Goal: Task Accomplishment & Management: Use online tool/utility

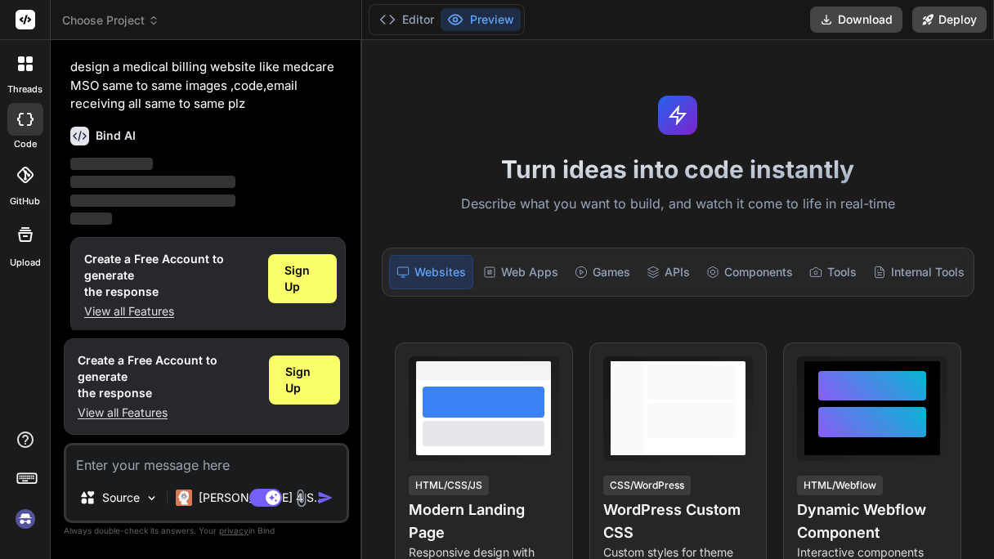
scroll to position [41, 0]
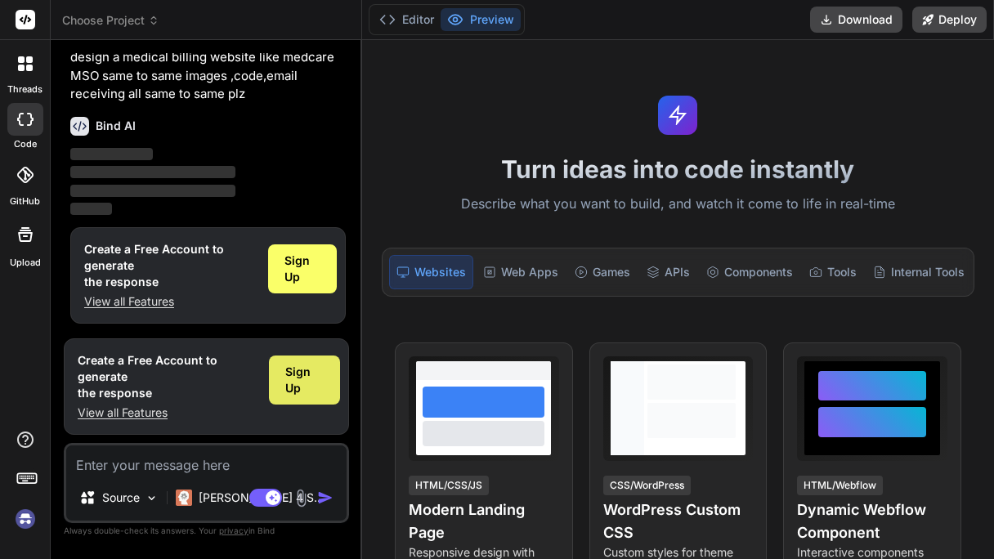
click at [297, 374] on span "Sign Up" at bounding box center [304, 380] width 38 height 33
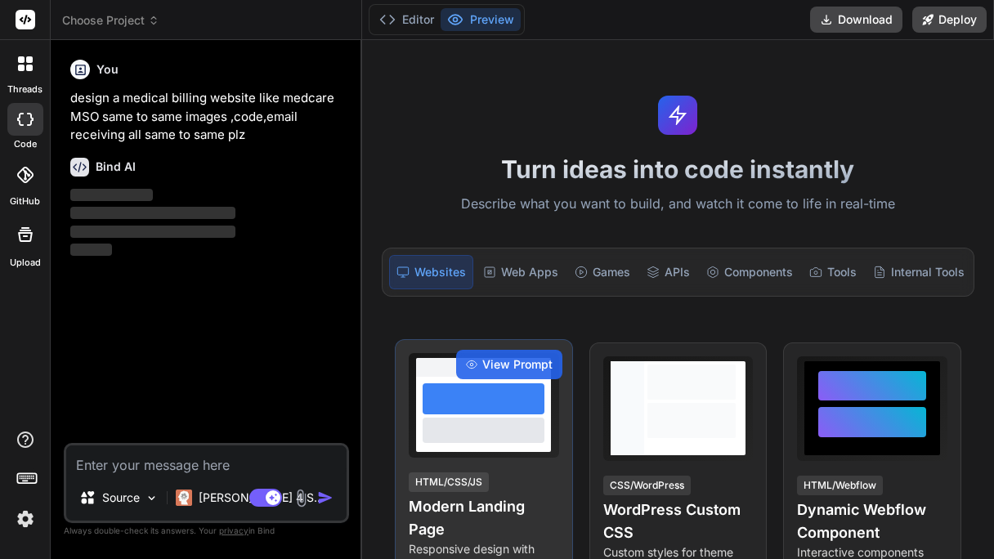
scroll to position [0, 0]
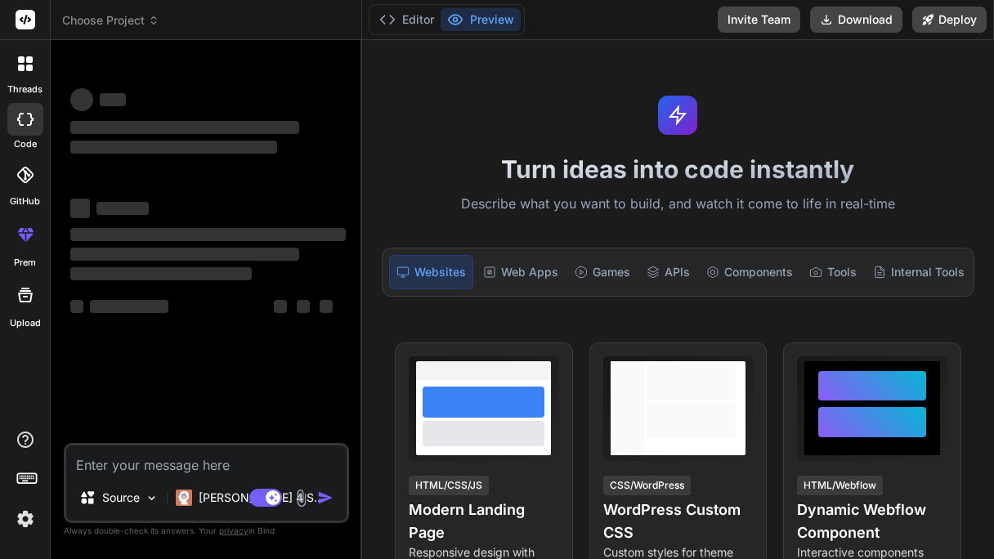
click at [235, 450] on textarea at bounding box center [206, 459] width 280 height 29
type textarea "x"
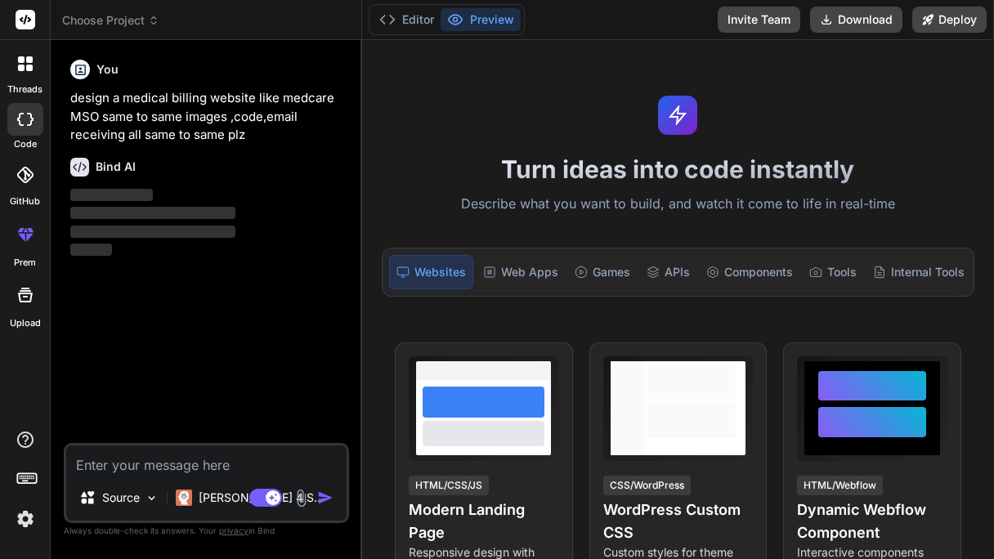
paste textarea "design a medical billing website like medcare MSO same to same images ,code,ema…"
type textarea "design a medical billing website like medcare MSO same to same images ,code,ema…"
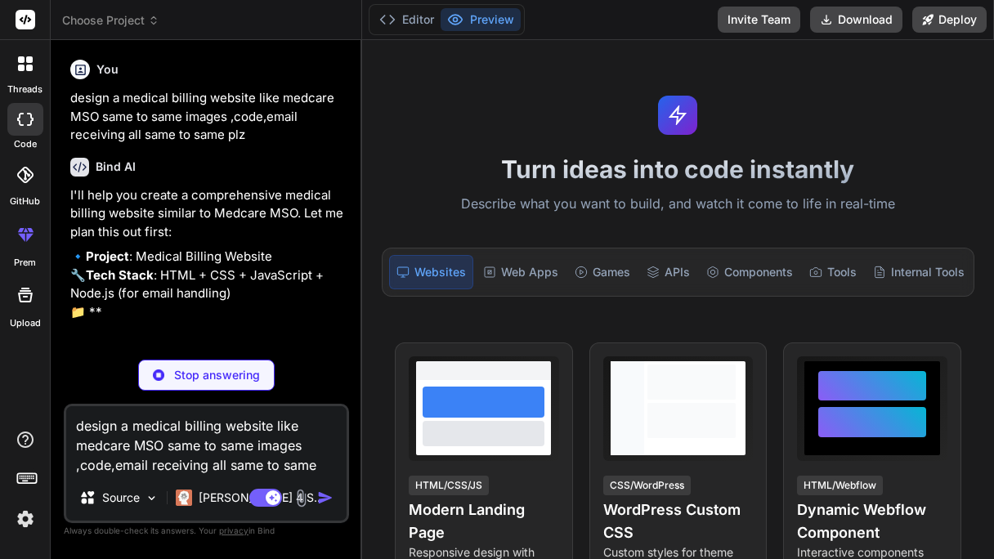
drag, startPoint x: 133, startPoint y: 410, endPoint x: 19, endPoint y: 415, distance: 114.5
click at [19, 415] on div "threads code GitHub prem Upload Choose Project Created with Pixso. Bind AI Web …" at bounding box center [497, 279] width 994 height 559
type textarea "x"
type textarea "ymedical billing website like medcare MSO same to same images ,code,email recei…"
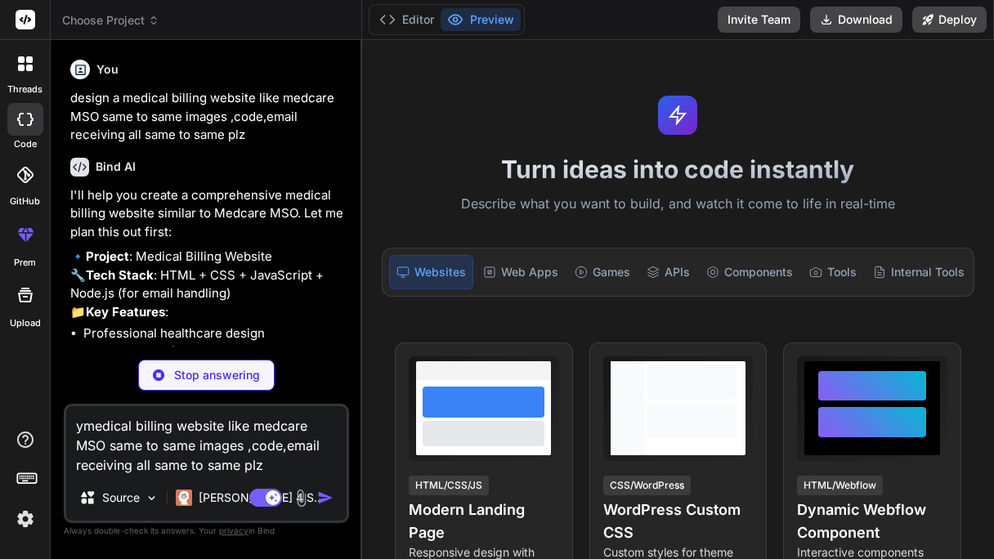
type textarea "x"
type textarea "yemedical billing website like medcare MSO same to same images ,code,email rece…"
type textarea "x"
type textarea "yesmedical billing website like medcare MSO same to same images ,code,email rec…"
type textarea "x"
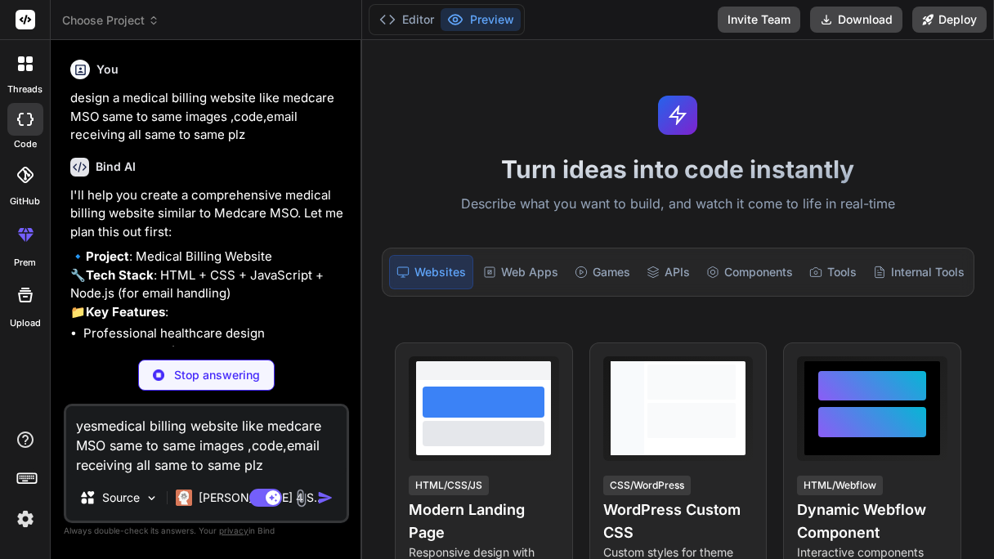
type textarea "yes medical billing website like medcare MSO same to same images ,code,email re…"
type textarea "x"
type textarea "yes bmedical billing website like medcare MSO same to same images ,code,email r…"
type textarea "x"
type textarea "yes bumedical billing website like medcare MSO same to same images ,code,email …"
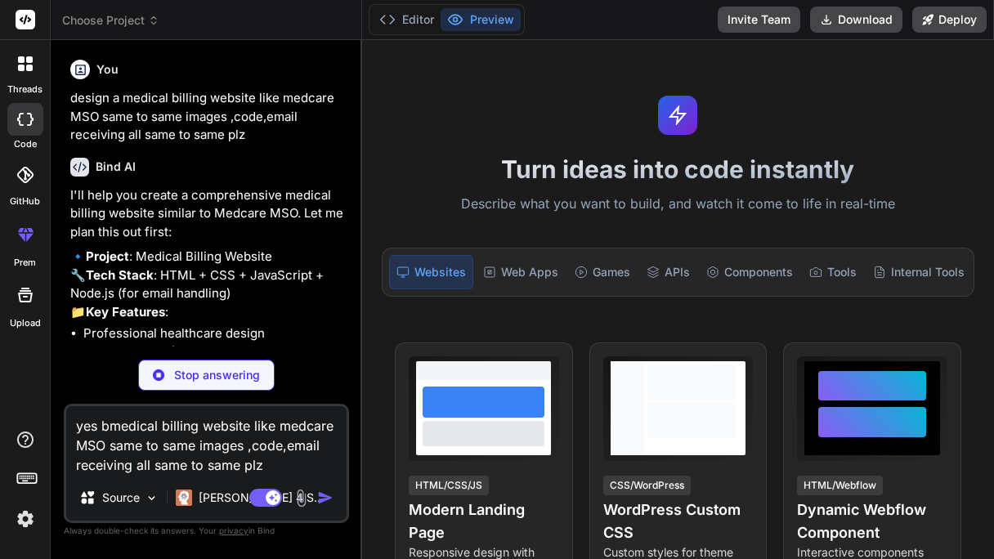
type textarea "x"
type textarea "yes butmedical billing website like medcare MSO same to same images ,code,email…"
type textarea "x"
type textarea "yes but medical billing website like medcare MSO same to same images ,code,emai…"
type textarea "x"
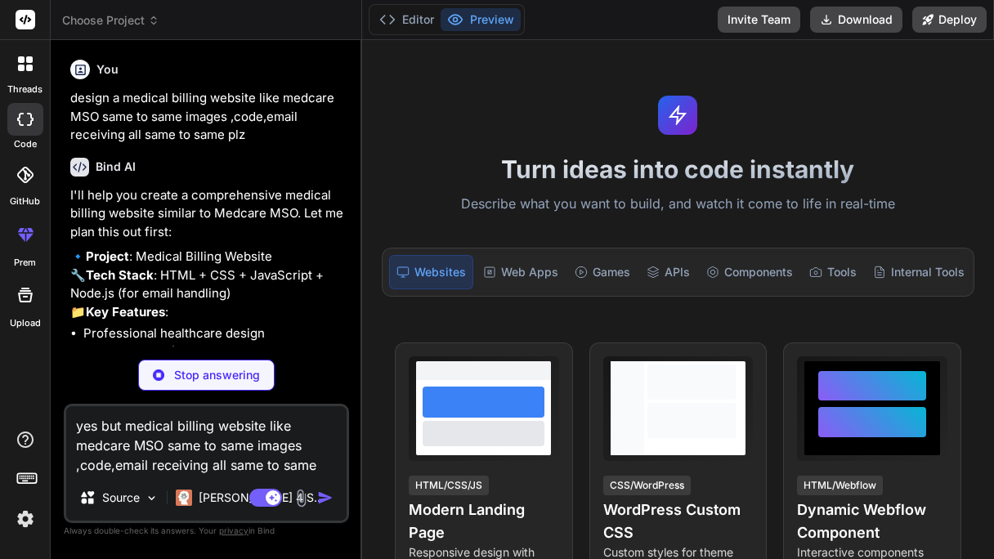
type textarea "yes but lmedical billing website like medcare MSO same to same images ,code,ema…"
type textarea "x"
type textarea "yes but lkmedical billing website like medcare MSO same to same images ,code,em…"
type textarea "x"
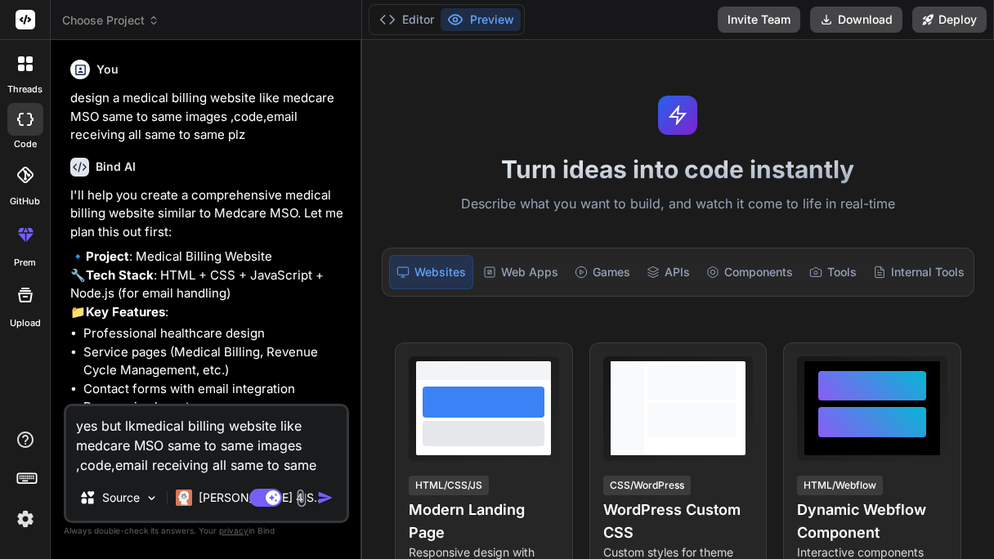
type textarea "yes but lkemedical billing website like medcare MSO same to same images ,code,e…"
type textarea "x"
type textarea "yes but lke medical billing website like medcare MSO same to same images ,code,…"
type textarea "x"
type textarea "yes but lkemedical billing website like medcare MSO same to same images ,code,e…"
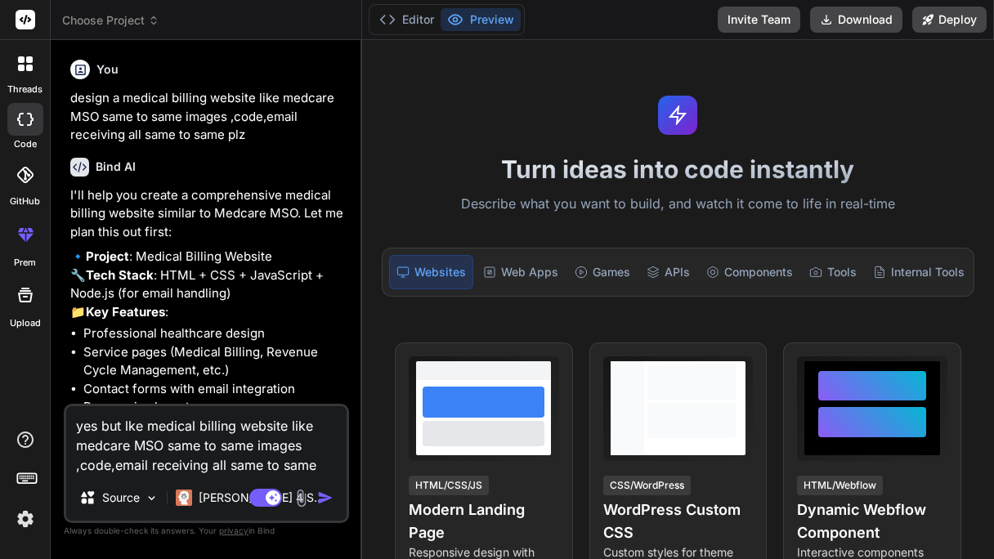
type textarea "x"
type textarea "yes but lkmedical billing website like medcare MSO same to same images ,code,em…"
type textarea "x"
type textarea "yes but lmedical billing website like medcare MSO same to same images ,code,ema…"
type textarea "x"
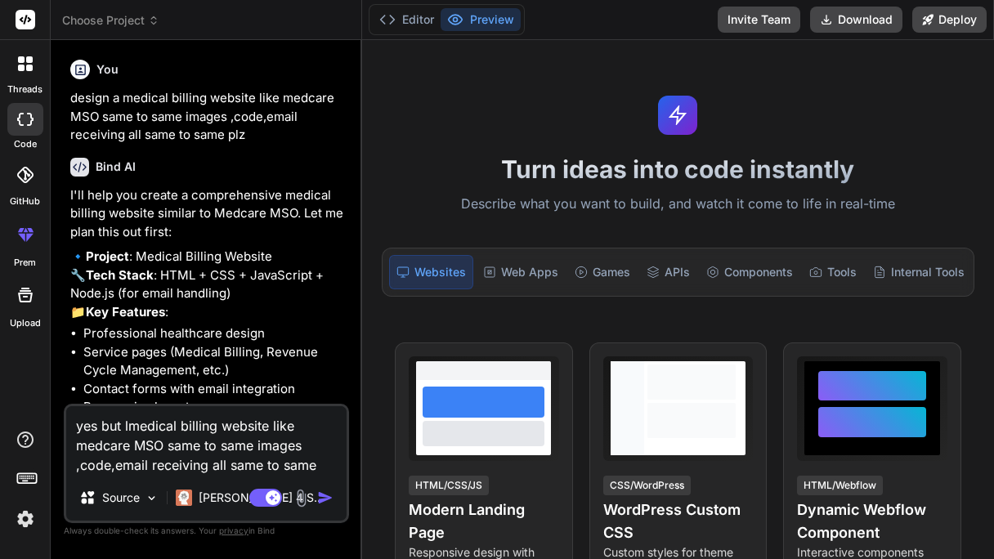
type textarea "yes but limedical billing website like medcare MSO same to same images ,code,em…"
type textarea "x"
type textarea "yes but likmedical billing website like medcare MSO same to same images ,code,e…"
type textarea "x"
type textarea "yes but likemedical billing website like medcare MSO same to same images ,code,…"
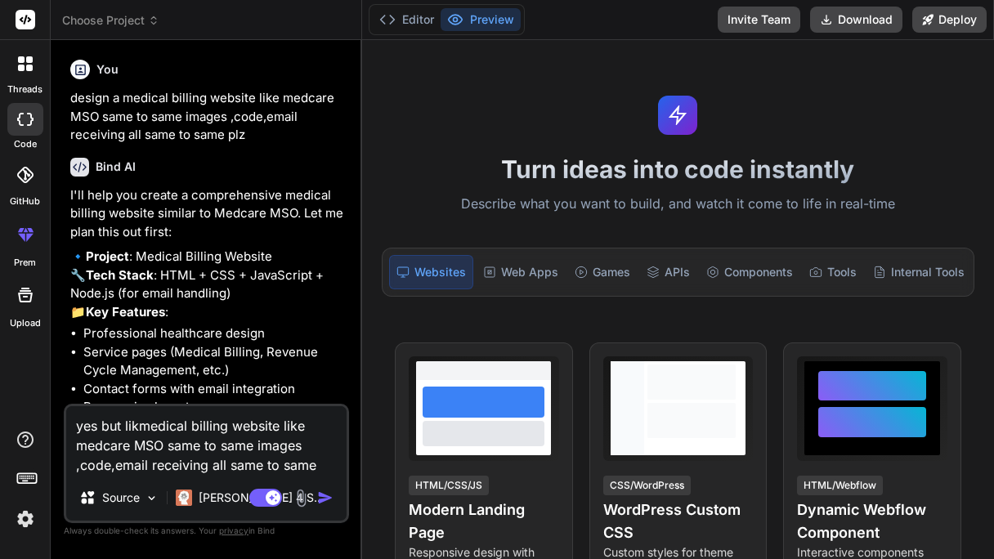
type textarea "x"
type textarea "yes but like medical billing website like medcare MSO same to same images ,code…"
type textarea "x"
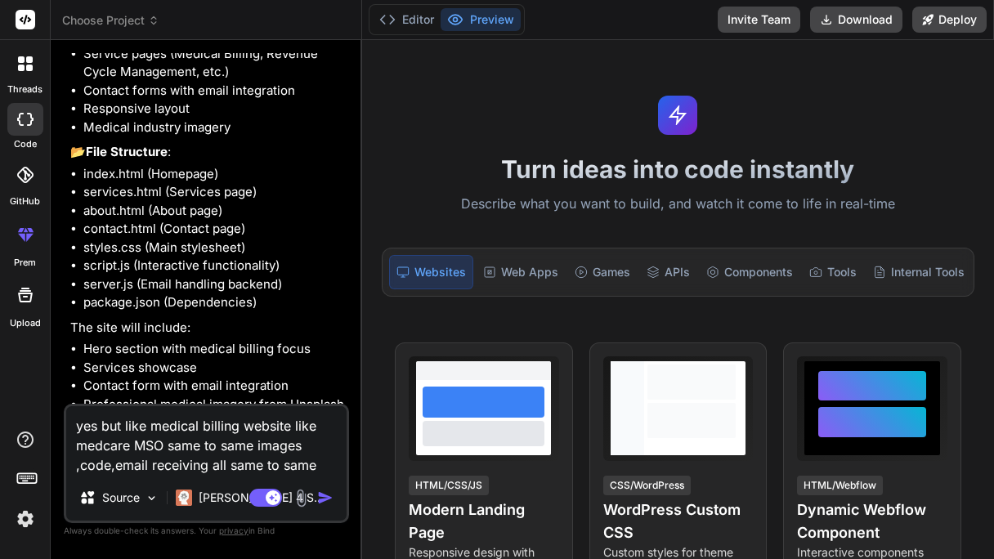
scroll to position [427, 0]
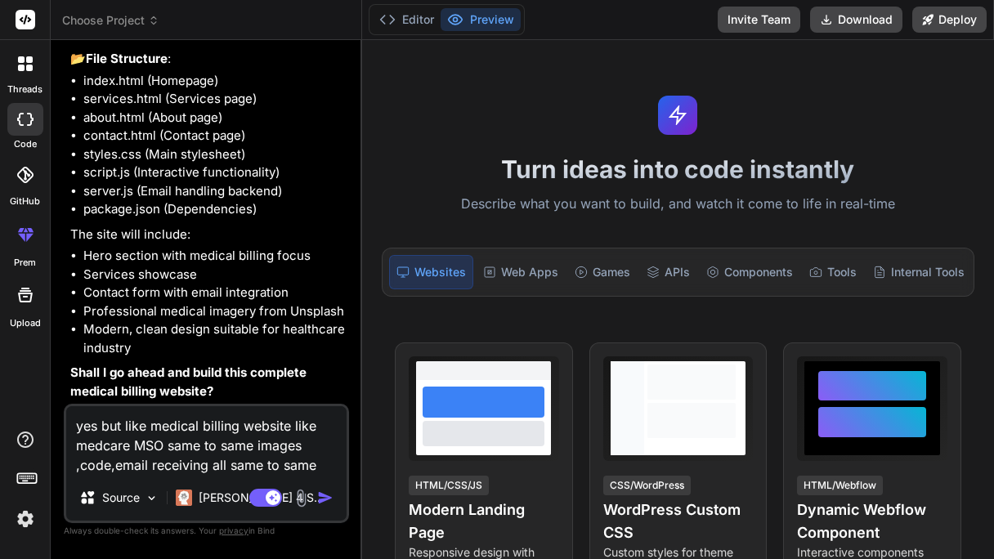
type textarea "yes but like medical billing website like medcare MSO same to same images ,code…"
click at [325, 505] on img "button" at bounding box center [325, 497] width 16 height 16
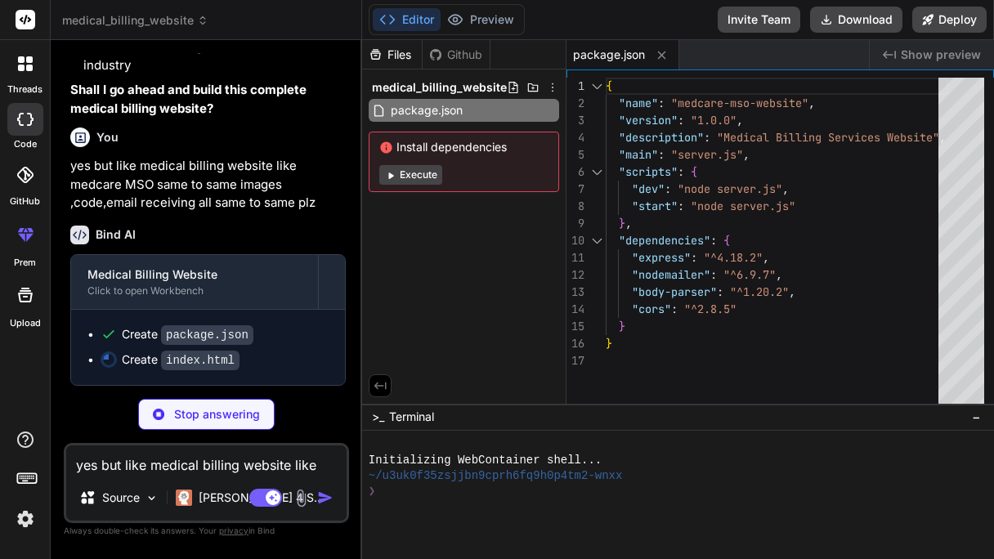
scroll to position [708, 0]
type textarea "x"
type textarea "</body> </html>"
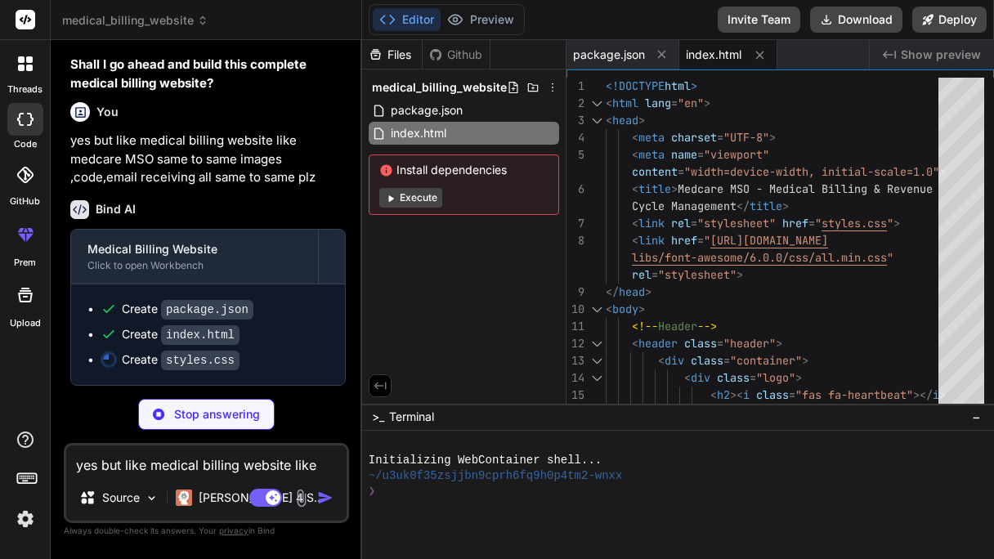
type textarea "x"
type textarea ".section-header h2 { font-size: 2rem; } .stats { grid-template-columns: 1fr; } }"
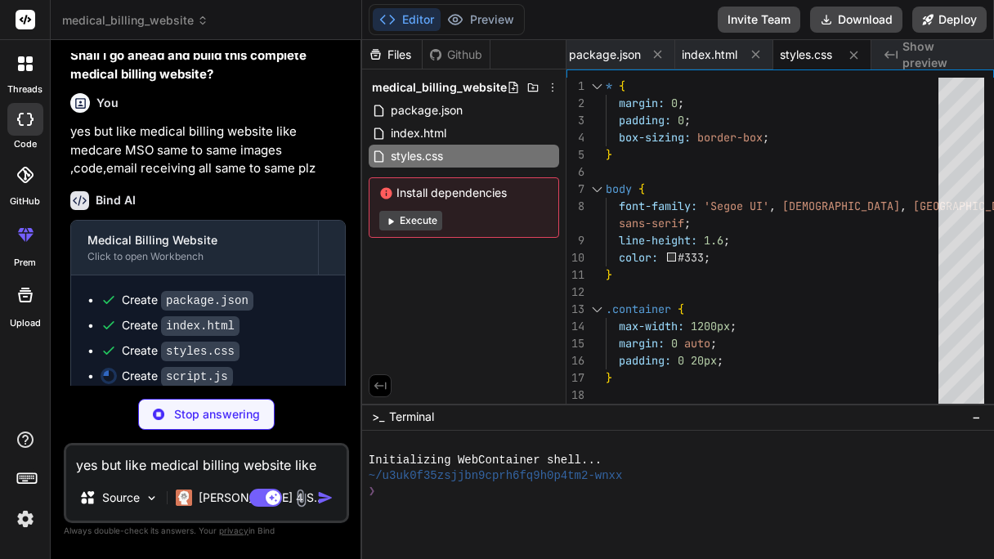
scroll to position [758, 0]
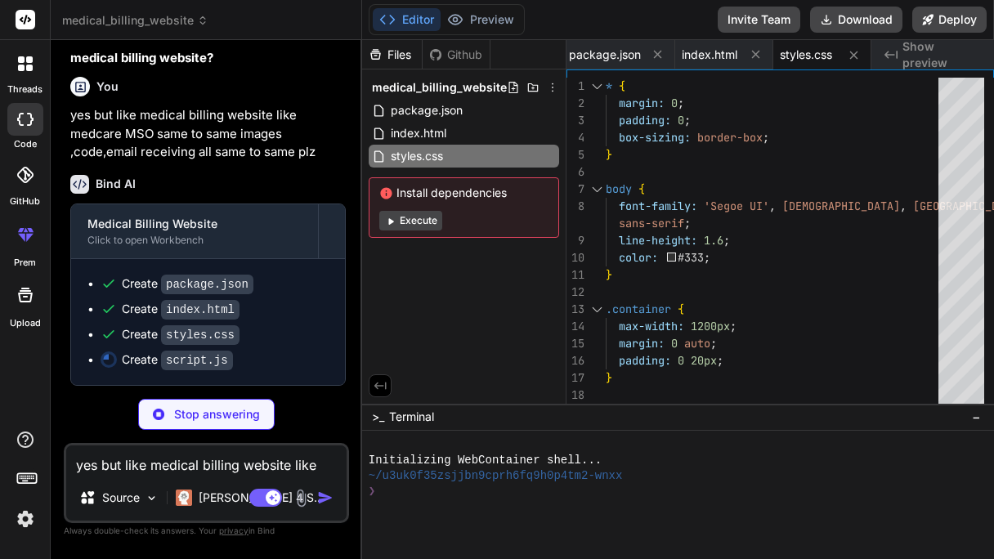
type textarea "x"
type textarea "setTimeout(() => { messageDiv.remove(); }, 5000); }"
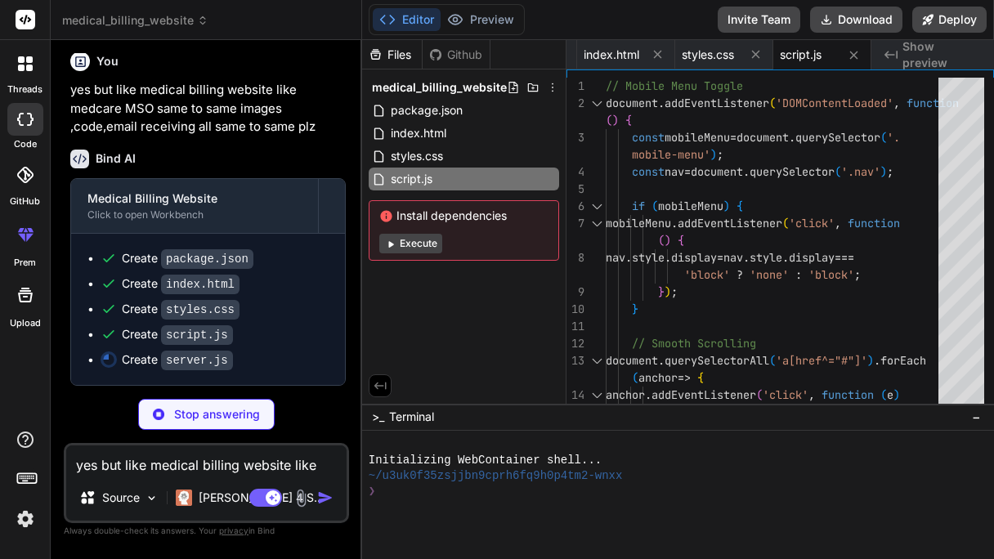
scroll to position [783, 0]
type textarea "x"
type textarea "is now live!'); });"
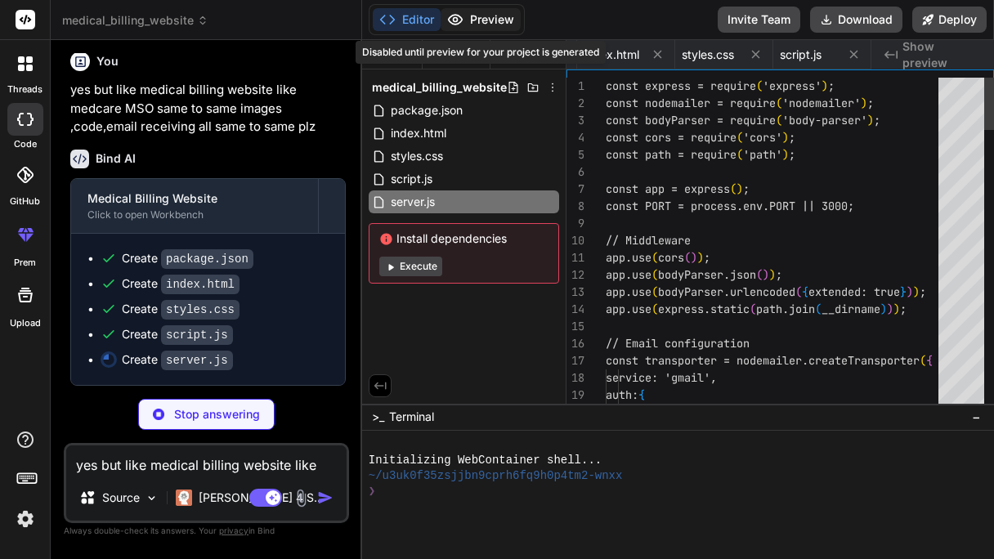
click at [473, 17] on button "Preview" at bounding box center [480, 19] width 80 height 23
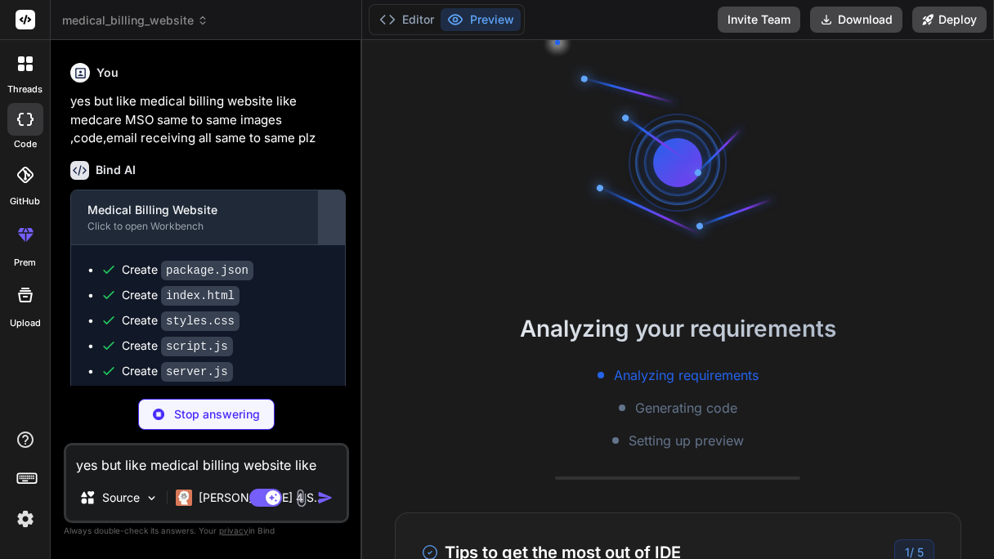
scroll to position [735, 0]
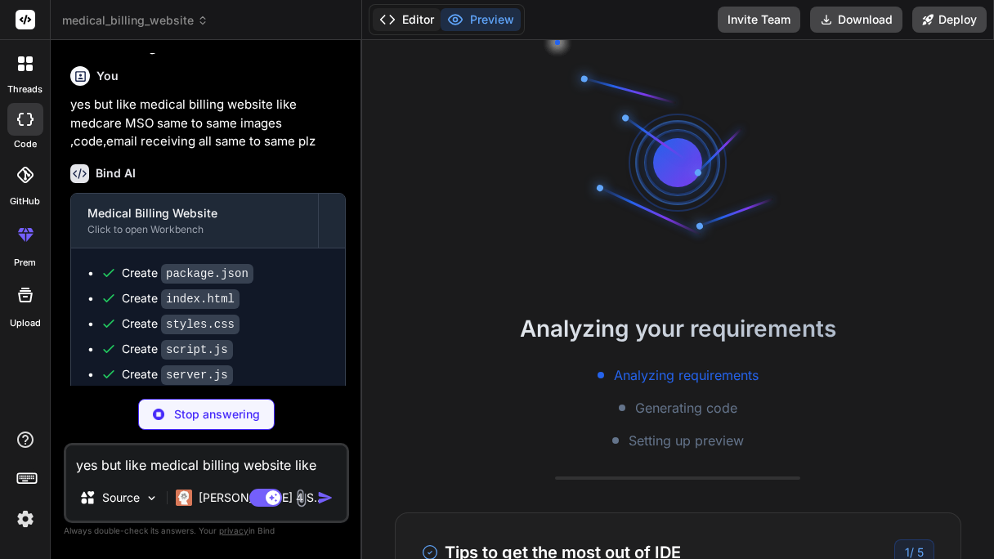
click at [388, 12] on icon at bounding box center [387, 19] width 16 height 16
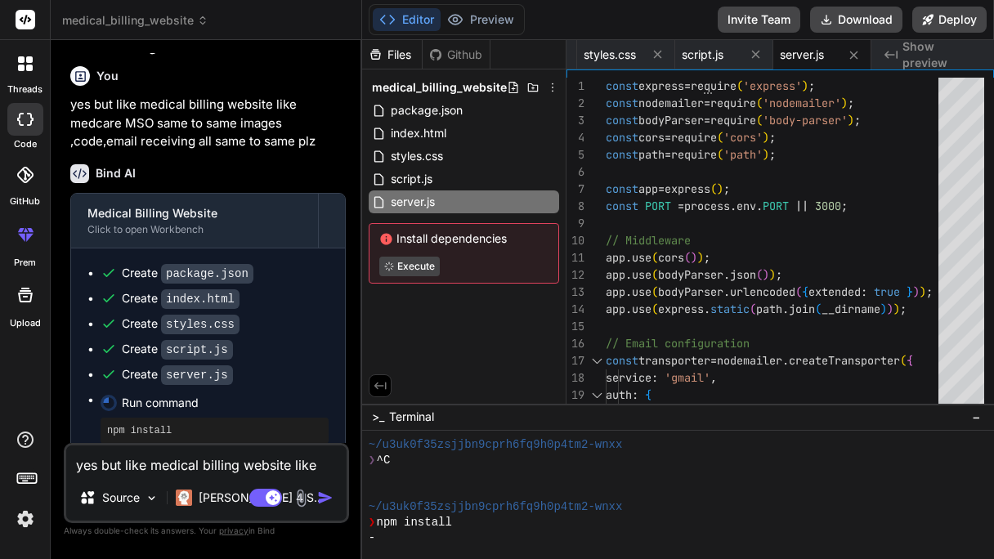
type textarea "x"
click at [786, 64] on div "server.js" at bounding box center [822, 54] width 98 height 29
click at [711, 56] on span "script.js" at bounding box center [703, 55] width 42 height 16
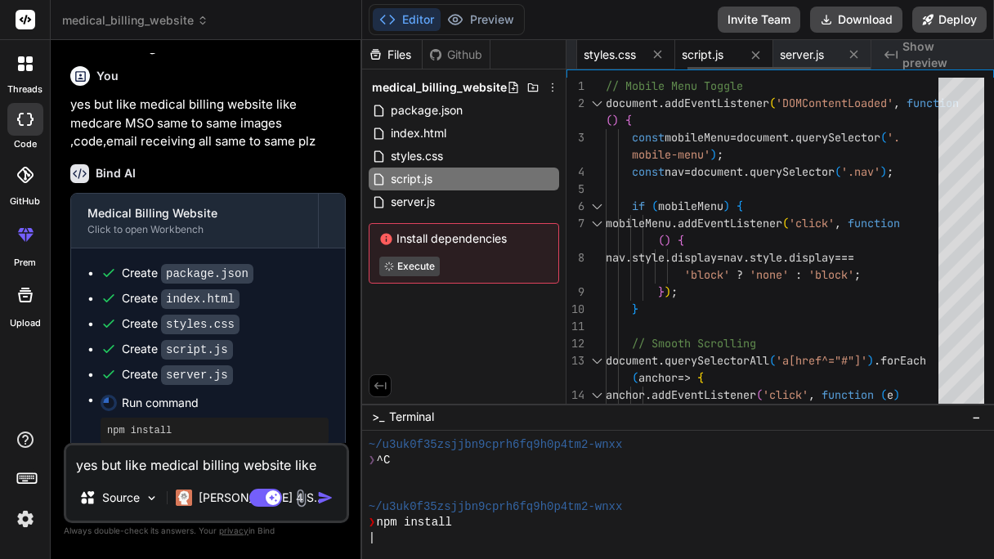
click at [637, 48] on div "styles.css" at bounding box center [611, 55] width 57 height 16
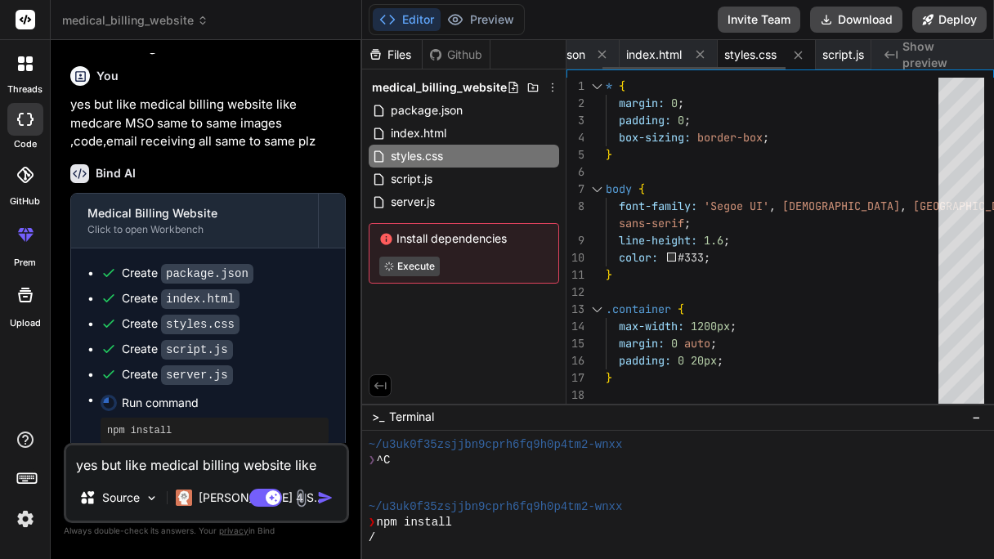
scroll to position [0, 0]
click at [590, 52] on span "package.json" at bounding box center [609, 55] width 72 height 16
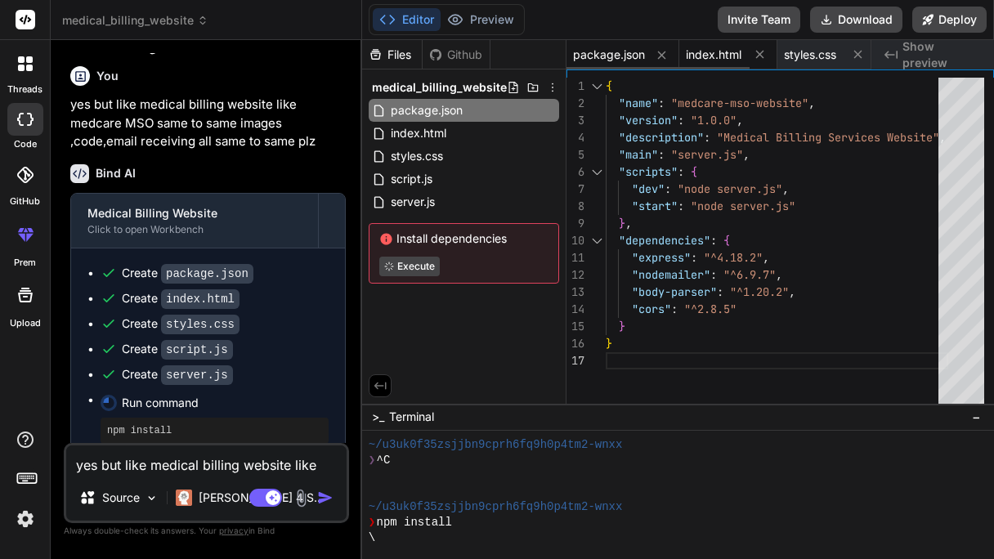
click at [696, 56] on span "index.html" at bounding box center [714, 55] width 56 height 16
type textarea "</body> </html>"
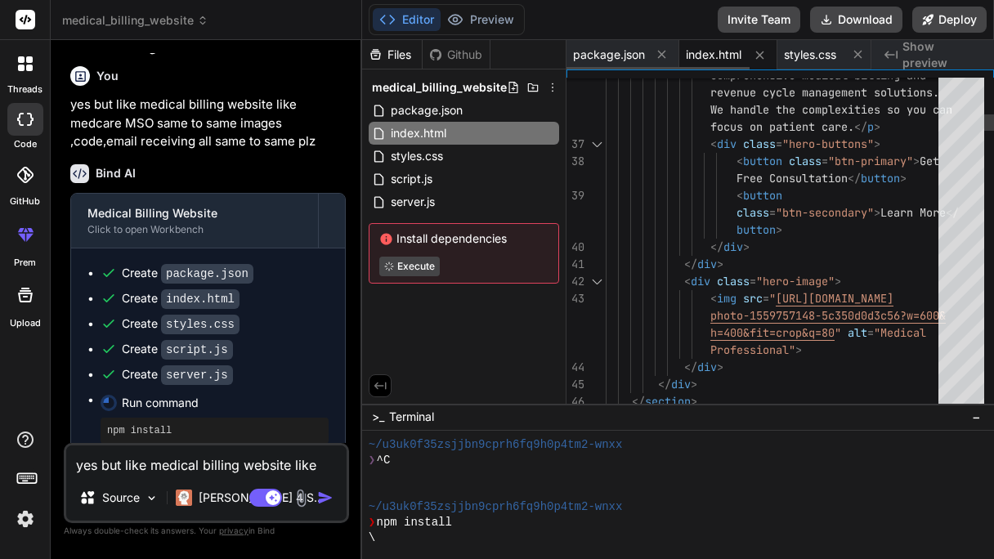
scroll to position [141, 0]
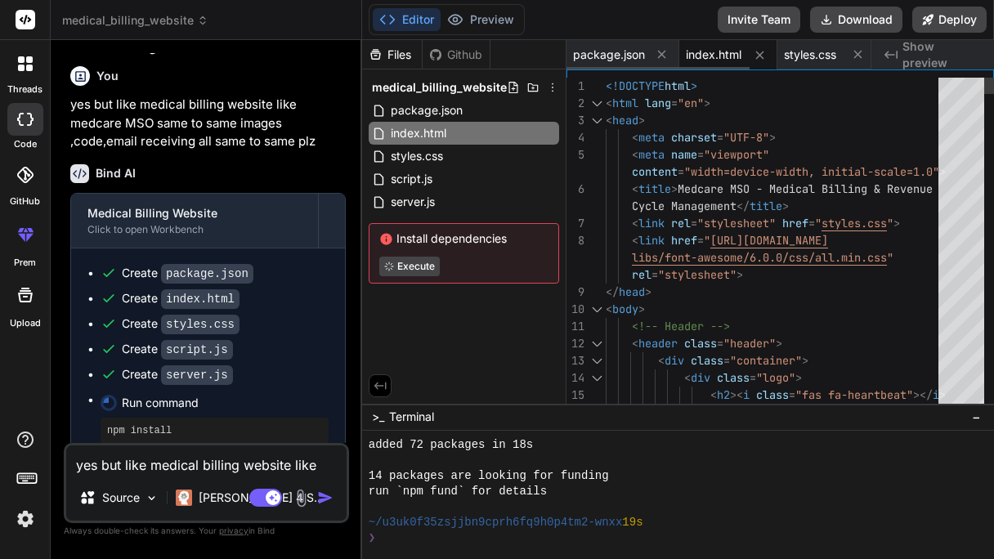
type textarea "x"
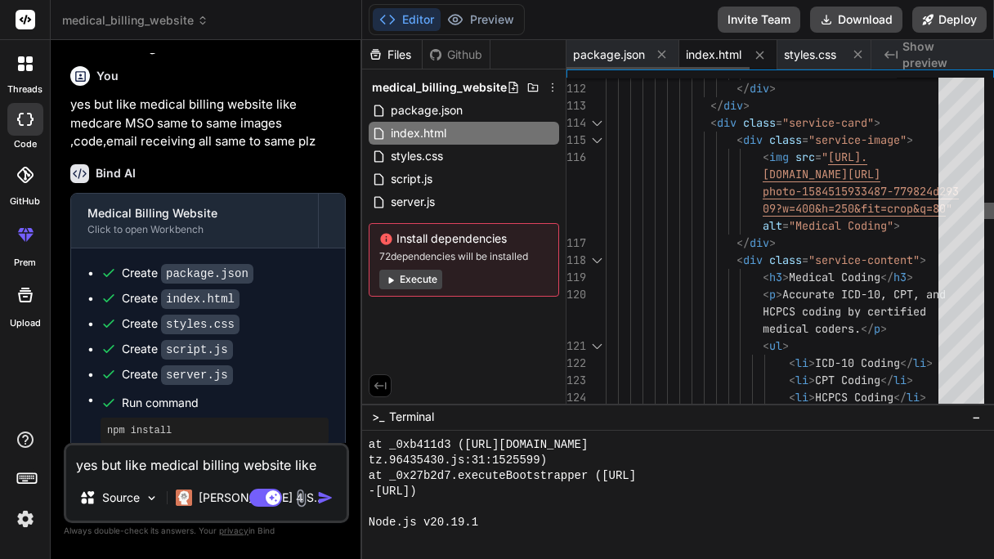
scroll to position [655, 0]
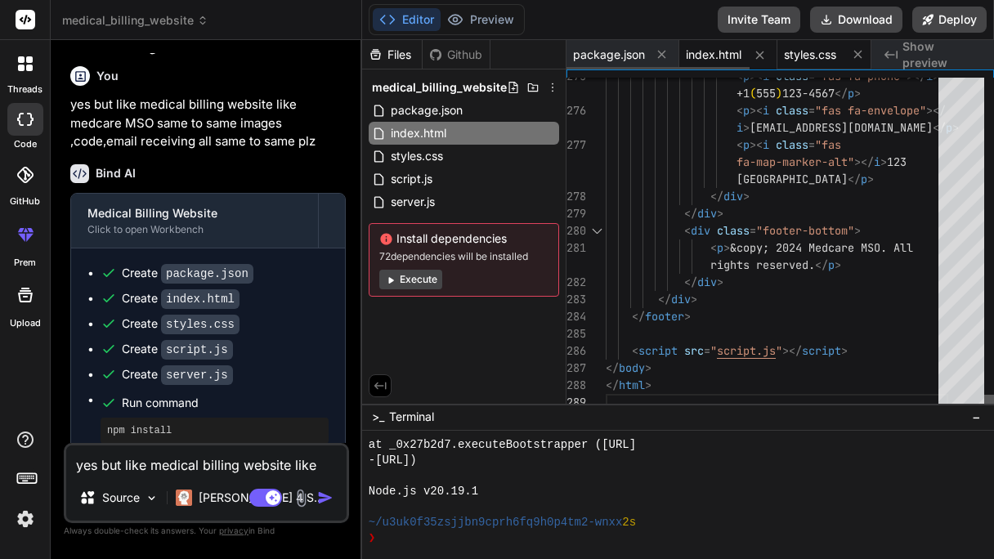
click at [816, 55] on span "styles.css" at bounding box center [810, 55] width 52 height 16
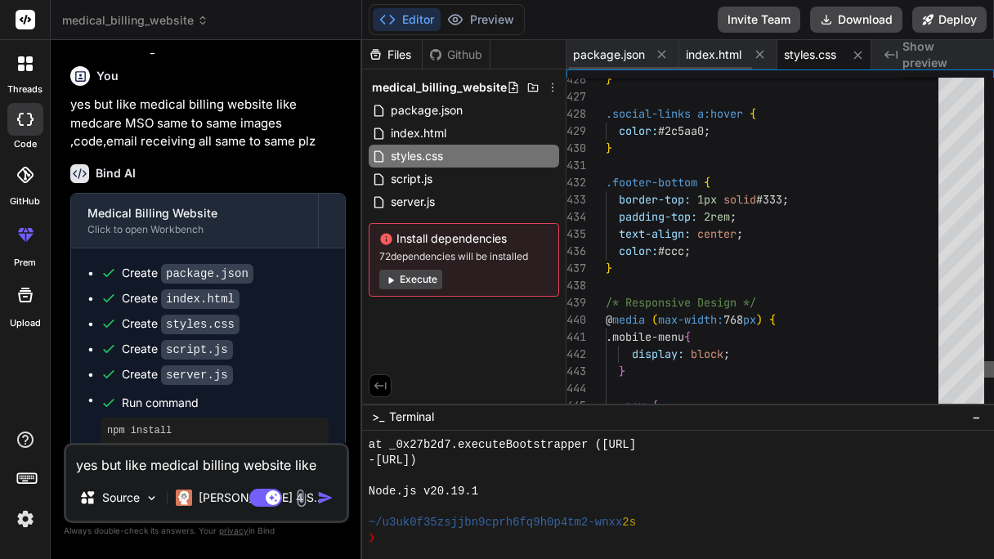
scroll to position [0, 4]
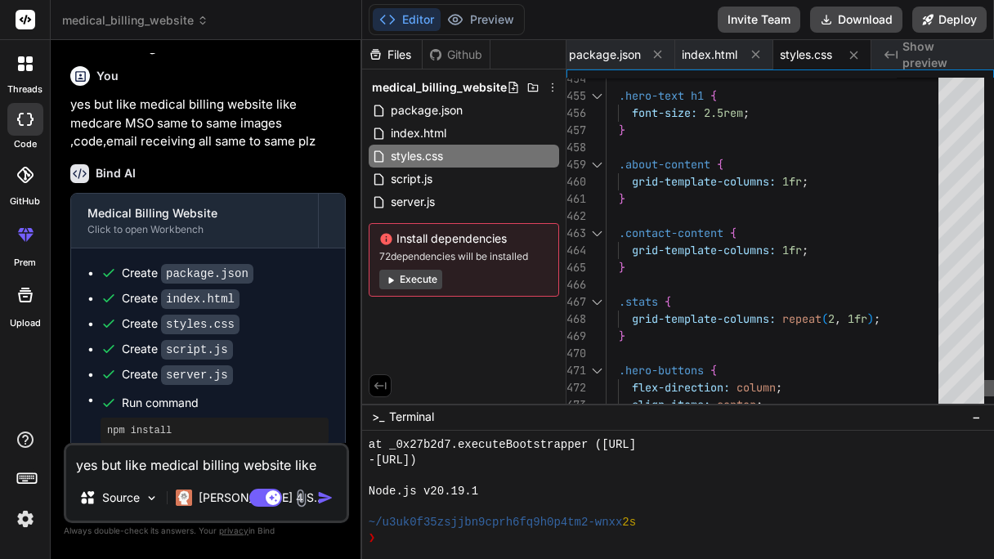
click at [905, 60] on span "Show preview" at bounding box center [941, 54] width 78 height 33
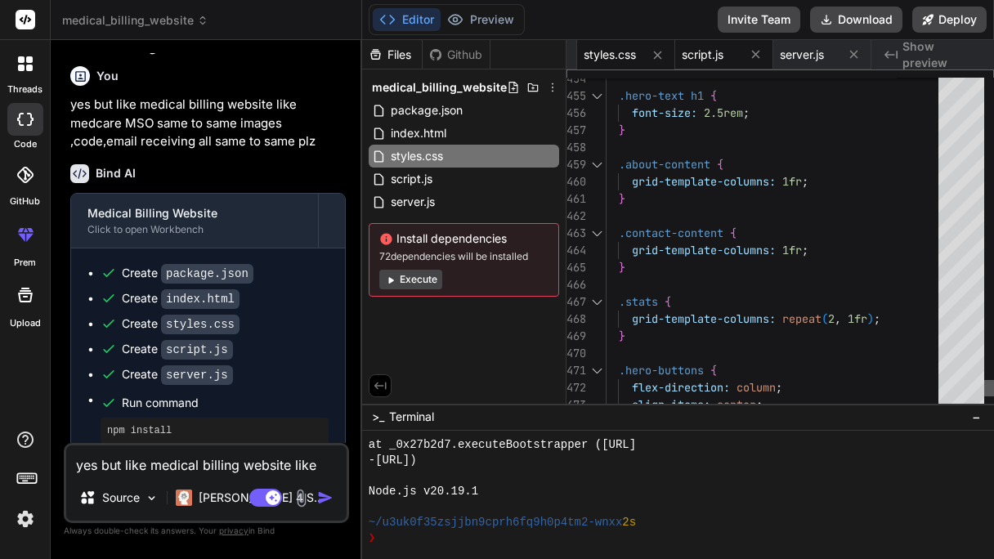
click at [702, 47] on span "script.js" at bounding box center [703, 55] width 42 height 16
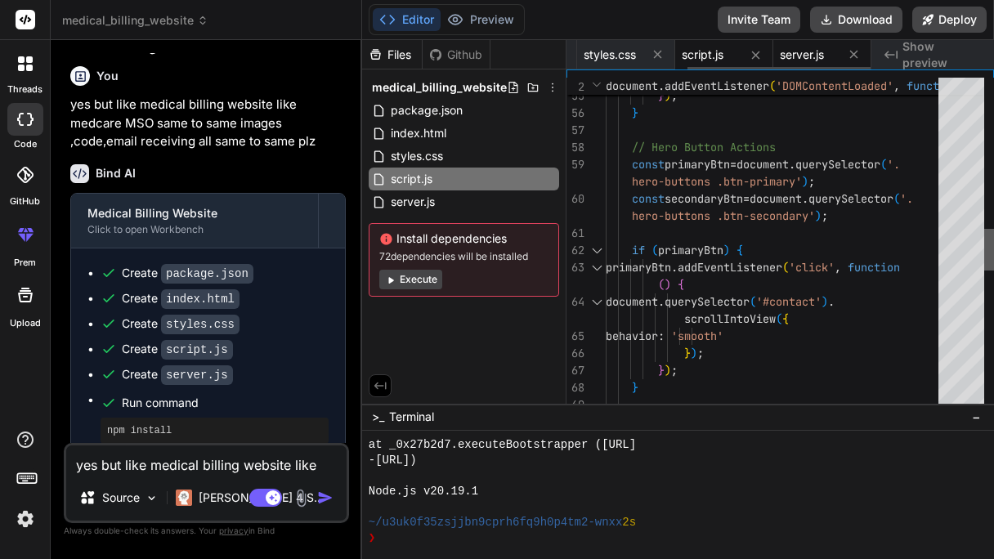
click at [802, 54] on span "server.js" at bounding box center [802, 55] width 44 height 16
type textarea "is now live!'); });"
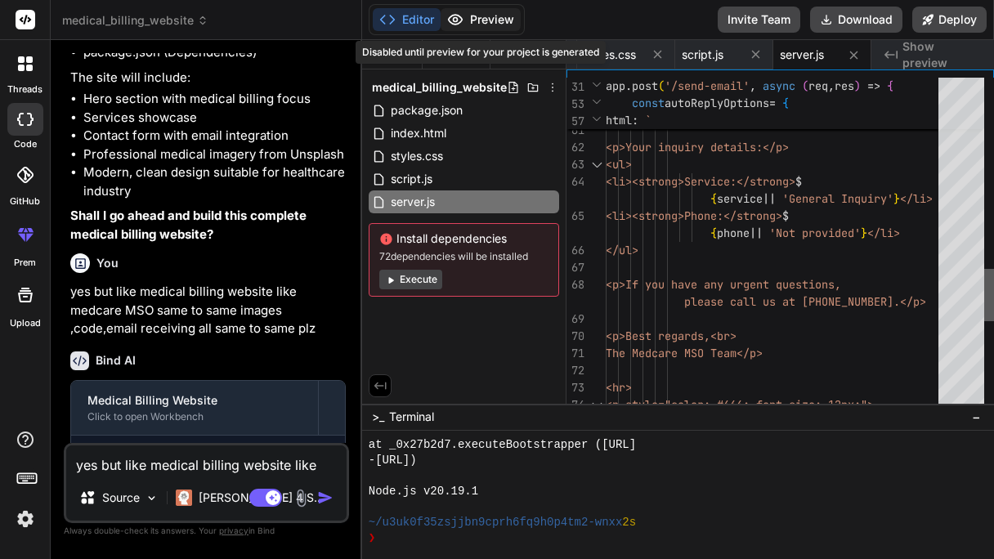
scroll to position [549, 0]
click at [550, 9] on div "Editor Preview Disabled until preview for your project is generated Invite Team…" at bounding box center [678, 20] width 632 height 40
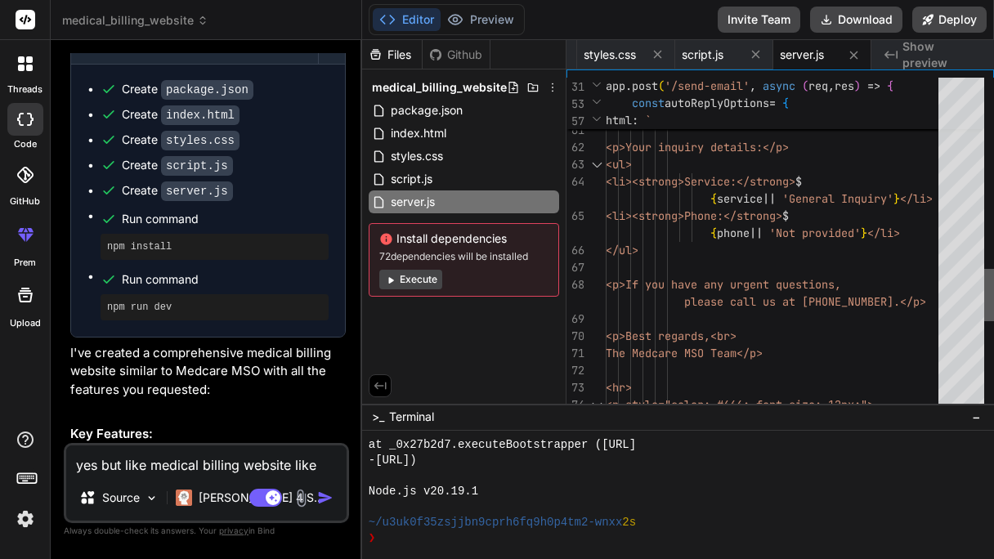
scroll to position [922, 0]
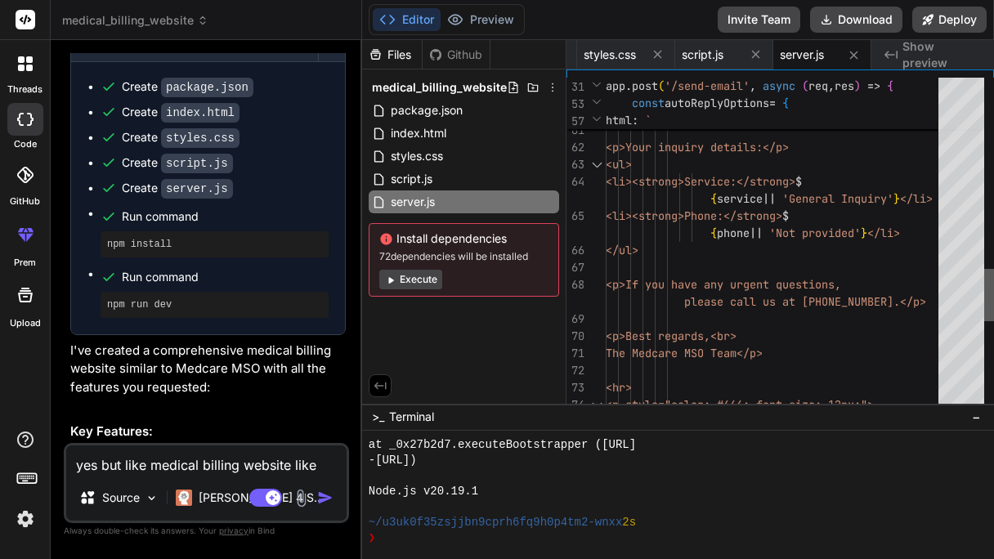
click at [147, 251] on pre "npm install" at bounding box center [214, 244] width 215 height 13
click at [145, 318] on div "npm run dev" at bounding box center [215, 305] width 228 height 26
click at [888, 20] on button "Download" at bounding box center [856, 20] width 92 height 26
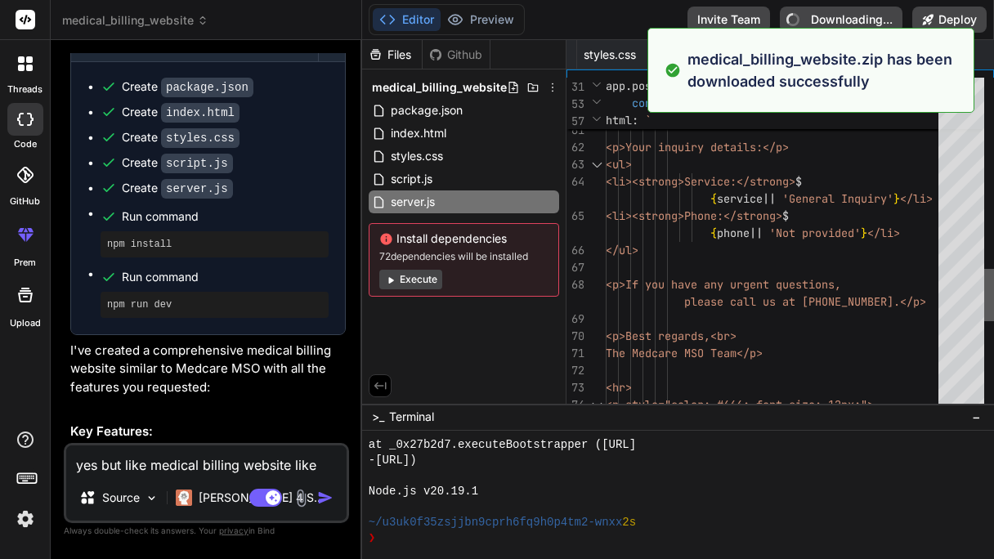
type textarea "x"
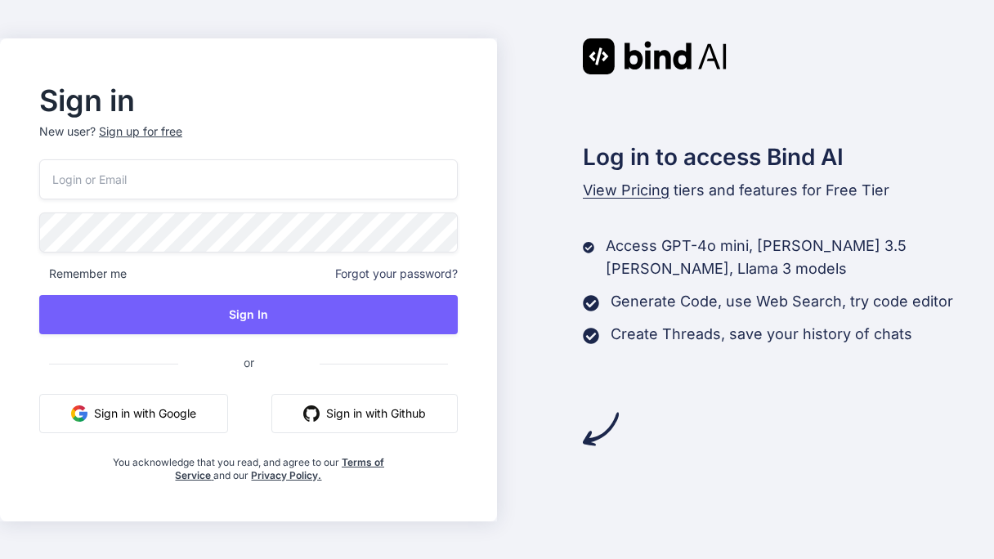
click at [98, 426] on button "Sign in with Google" at bounding box center [133, 413] width 189 height 39
